Goal: Check status: Check status

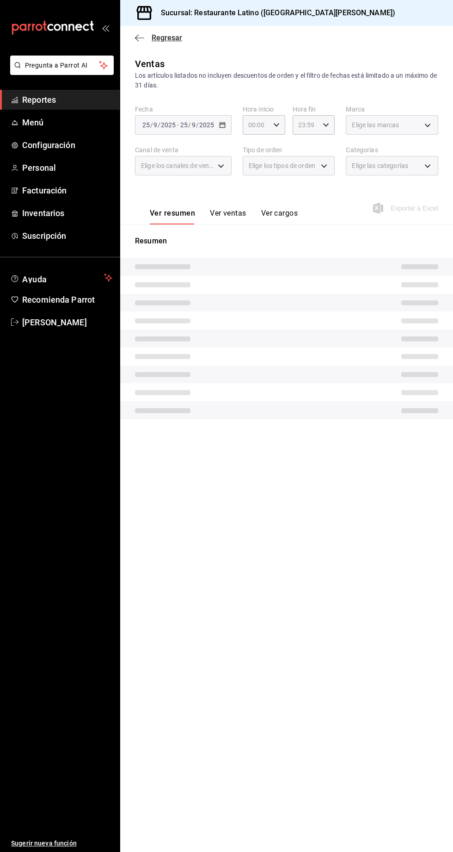
click at [147, 37] on span "Regresar" at bounding box center [158, 37] width 47 height 9
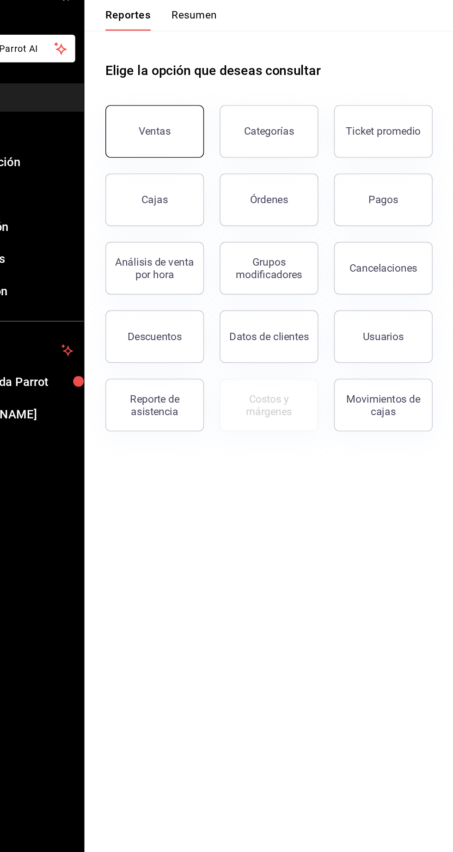
click at [163, 125] on div "Ventas" at bounding box center [170, 123] width 23 height 9
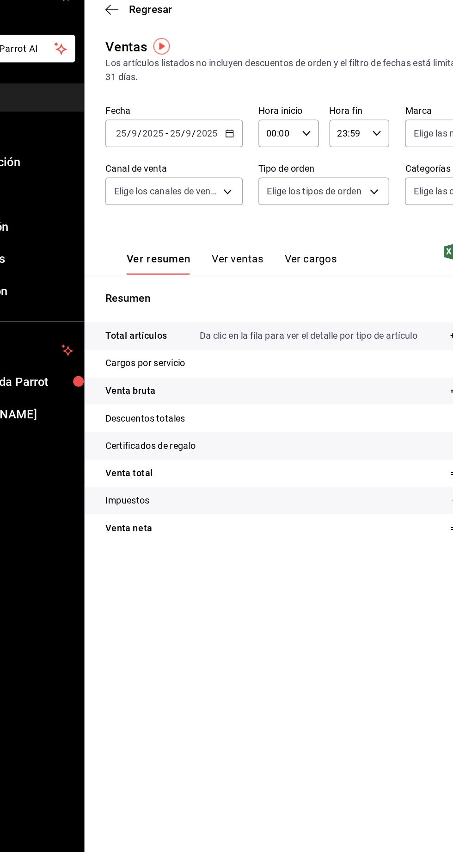
click at [222, 126] on icon "button" at bounding box center [222, 125] width 6 height 6
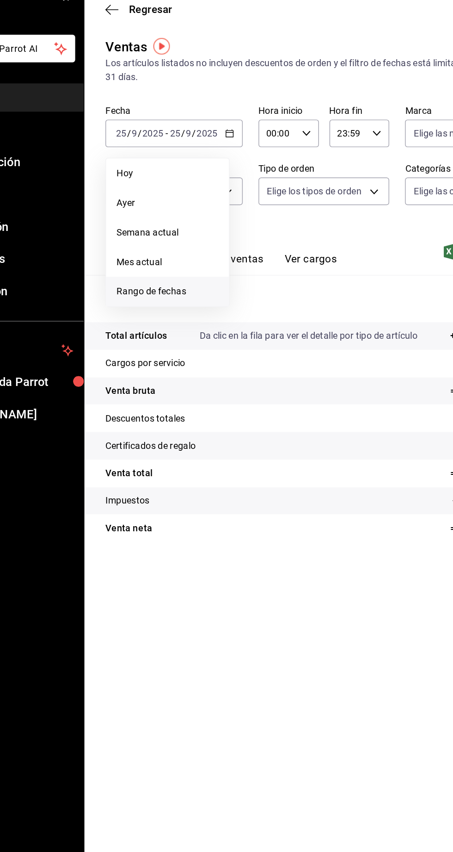
click at [146, 242] on li "Rango de fechas" at bounding box center [179, 236] width 87 height 21
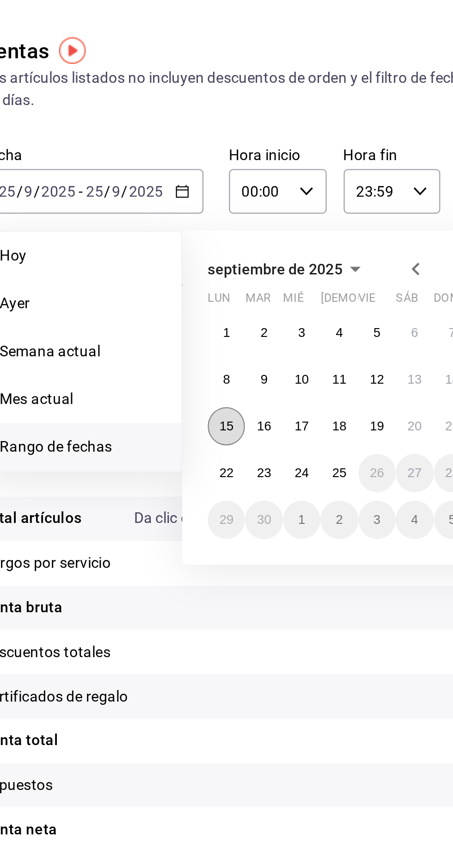
click at [240, 231] on button "15" at bounding box center [242, 227] width 16 height 17
click at [241, 229] on abbr "15" at bounding box center [242, 227] width 6 height 6
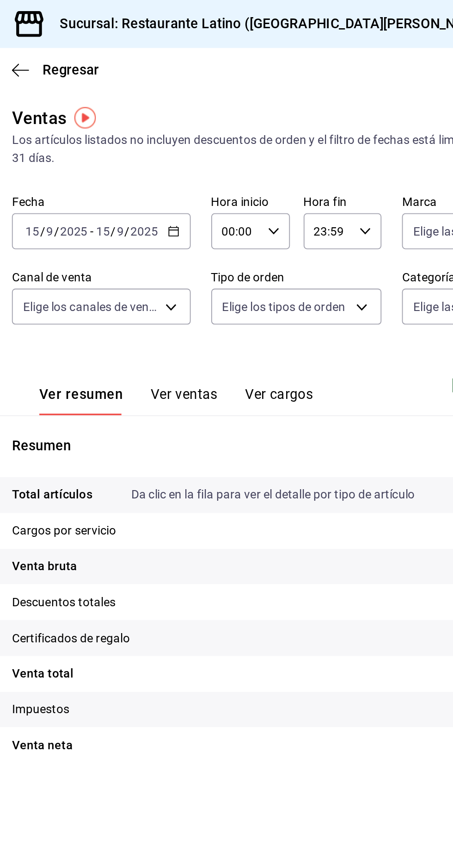
click at [222, 127] on \(Stroke\) "button" at bounding box center [223, 125] width 6 height 5
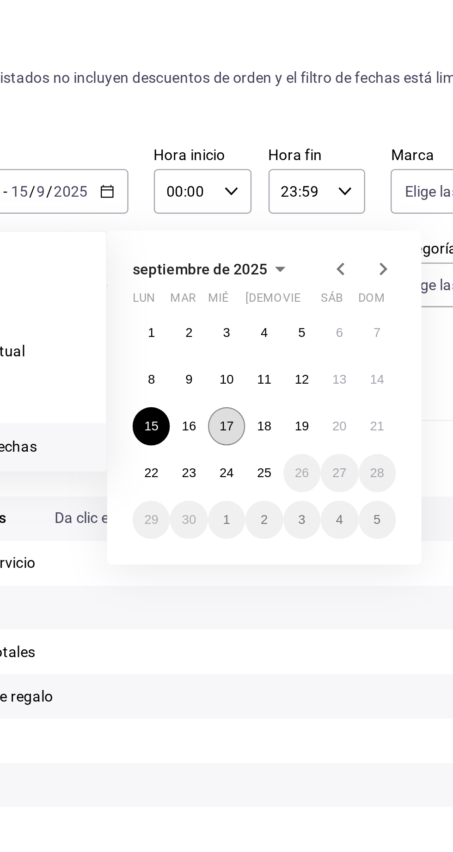
click at [273, 231] on button "17" at bounding box center [274, 227] width 16 height 17
click at [273, 229] on abbr "17" at bounding box center [275, 227] width 6 height 6
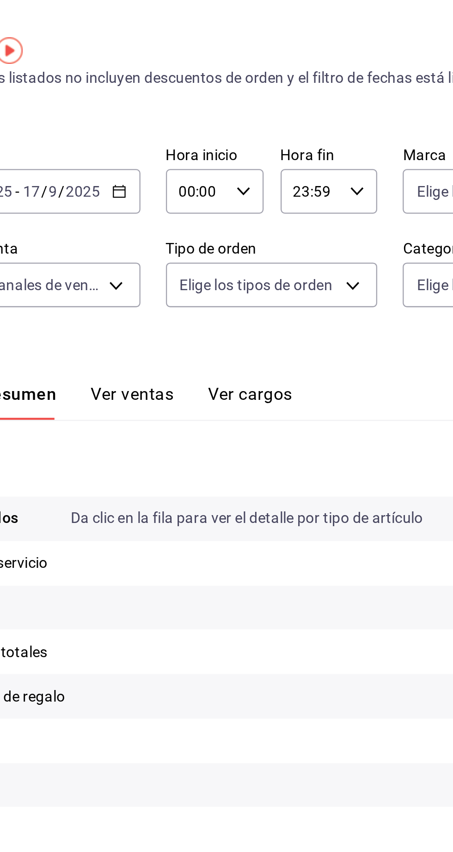
click at [222, 125] on icon "button" at bounding box center [222, 125] width 6 height 6
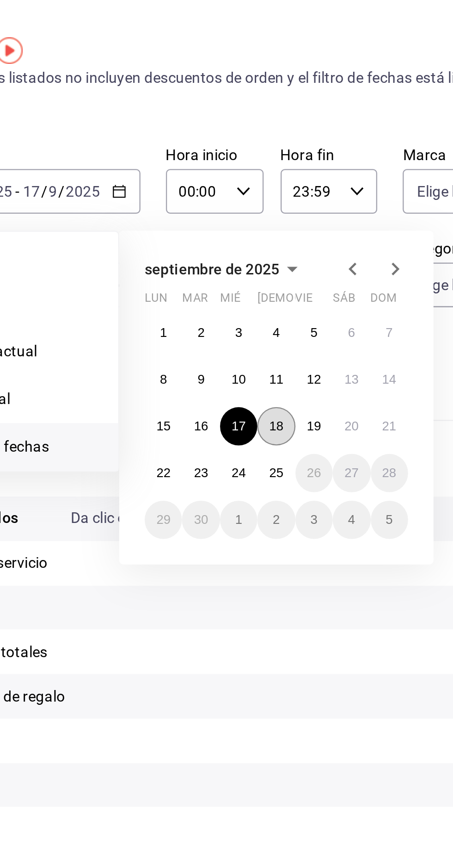
click at [287, 229] on button "18" at bounding box center [291, 227] width 16 height 17
click at [287, 227] on button "18" at bounding box center [291, 227] width 16 height 17
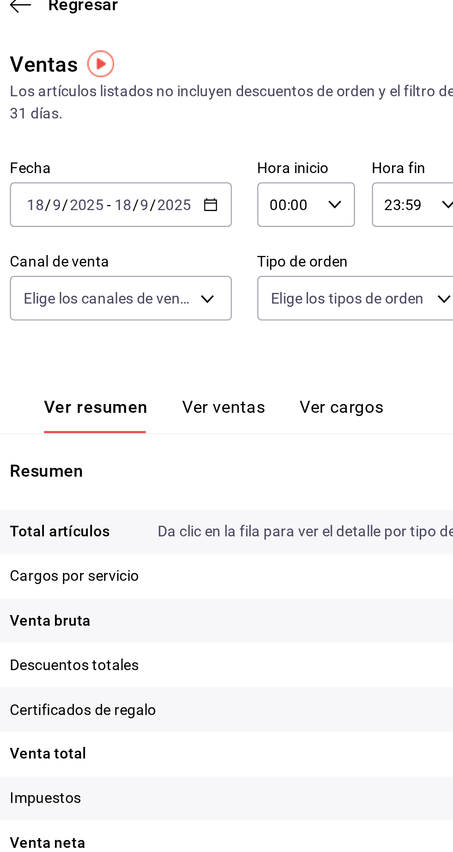
click at [223, 126] on icon "button" at bounding box center [222, 125] width 6 height 6
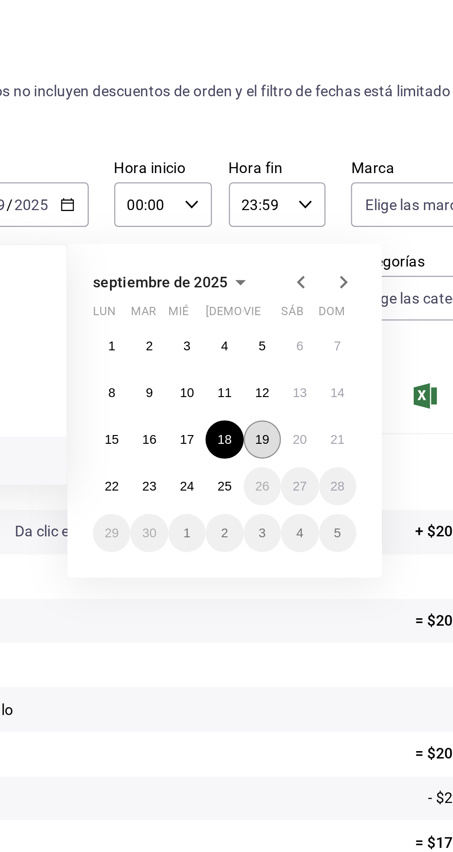
click at [304, 228] on abbr "19" at bounding box center [307, 227] width 6 height 6
click at [304, 230] on abbr "19" at bounding box center [307, 227] width 6 height 6
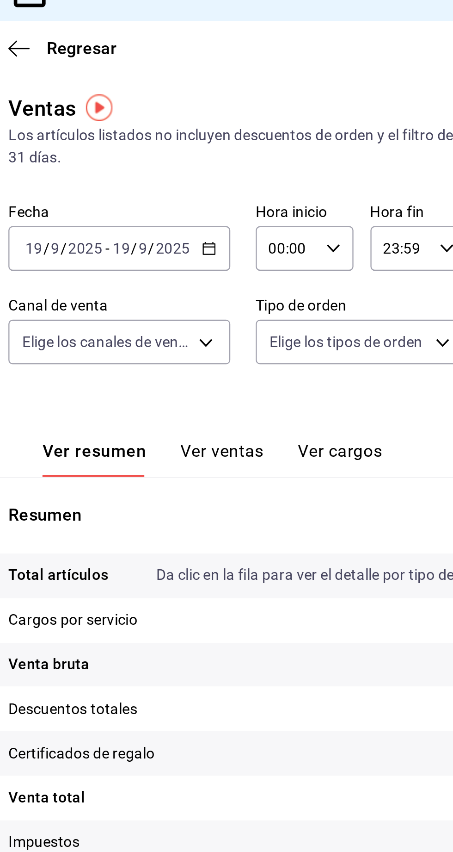
click at [222, 125] on icon "button" at bounding box center [222, 125] width 6 height 6
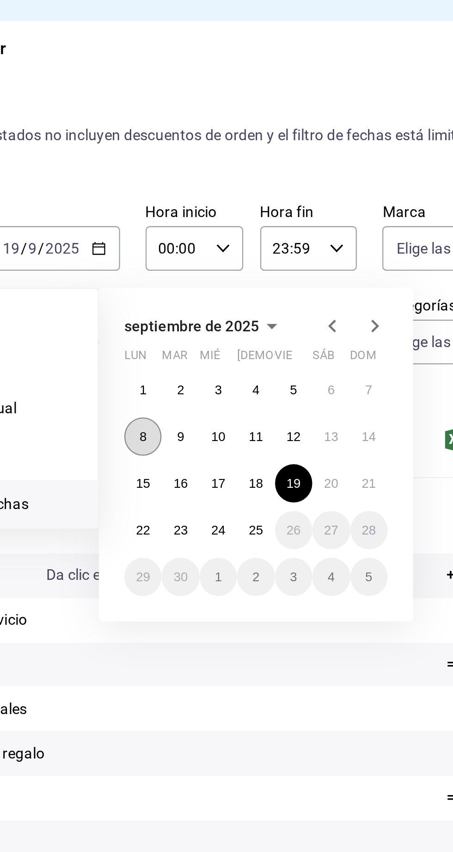
click at [240, 207] on abbr "8" at bounding box center [241, 207] width 3 height 6
click at [239, 207] on button "8" at bounding box center [242, 206] width 16 height 17
